Goal: Navigation & Orientation: Understand site structure

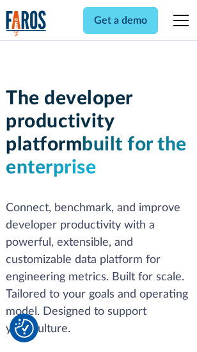
scroll to position [193, 0]
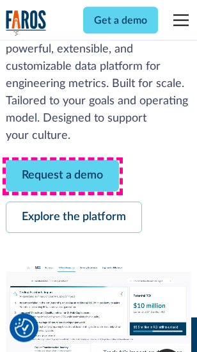
click at [63, 177] on link "Request a demo" at bounding box center [62, 176] width 113 height 31
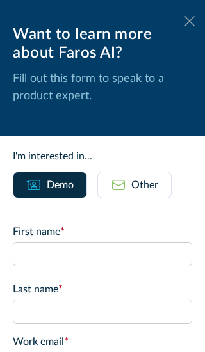
click at [184, 21] on icon at bounding box center [189, 21] width 10 height 10
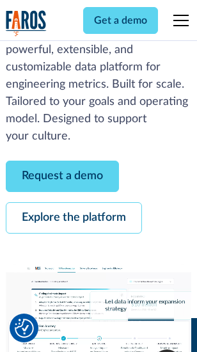
scroll to position [234, 0]
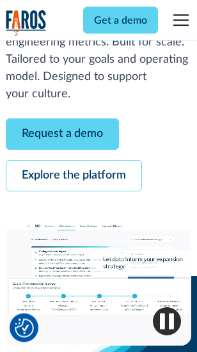
click at [74, 177] on link "Explore the platform" at bounding box center [74, 176] width 136 height 31
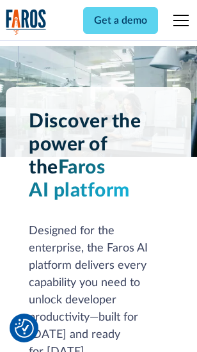
scroll to position [9758, 0]
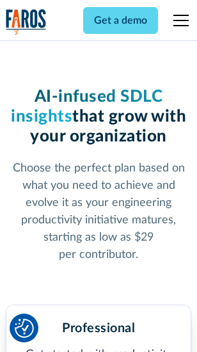
scroll to position [2035, 0]
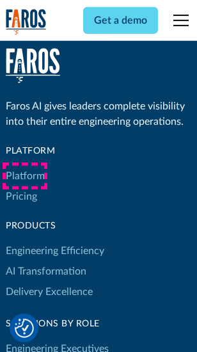
click at [25, 176] on link "Platform" at bounding box center [25, 176] width 39 height 20
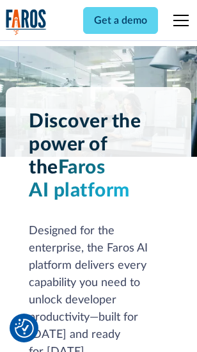
scroll to position [10169, 0]
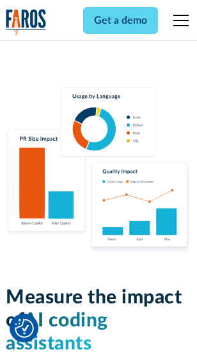
scroll to position [7998, 0]
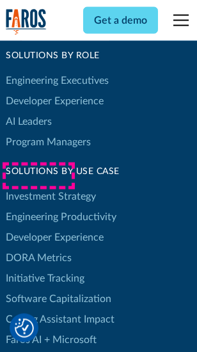
click at [38, 248] on link "DORA Metrics" at bounding box center [39, 258] width 66 height 20
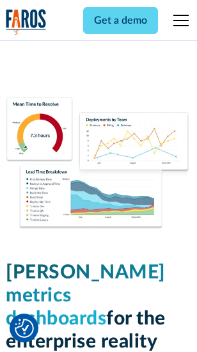
scroll to position [5674, 0]
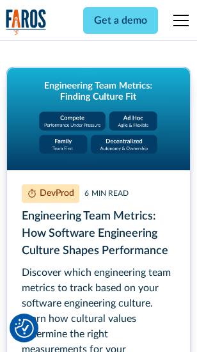
scroll to position [5832, 0]
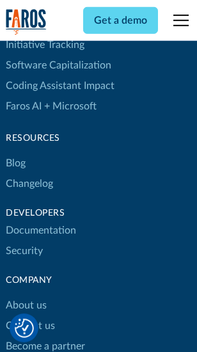
click at [29, 176] on link "Changelog" at bounding box center [29, 183] width 47 height 20
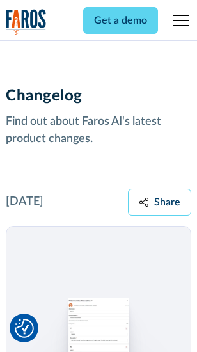
scroll to position [15705, 0]
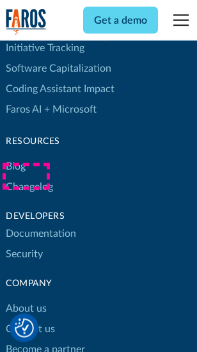
click at [26, 299] on link "About us" at bounding box center [26, 309] width 41 height 20
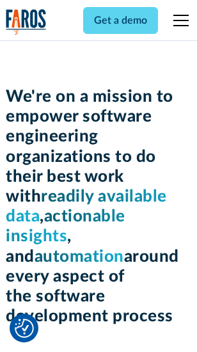
scroll to position [4433, 0]
